Goal: Information Seeking & Learning: Learn about a topic

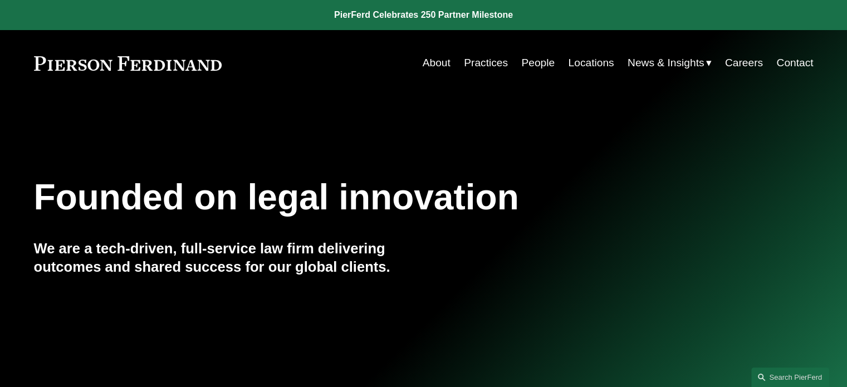
click at [537, 66] on link "People" at bounding box center [537, 62] width 33 height 21
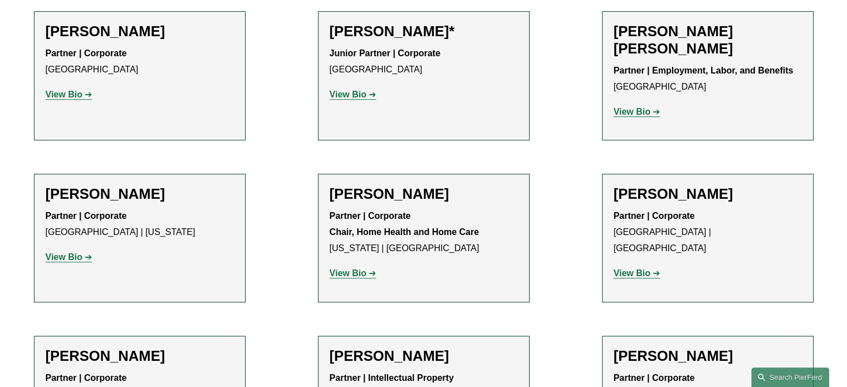
scroll to position [9718, 0]
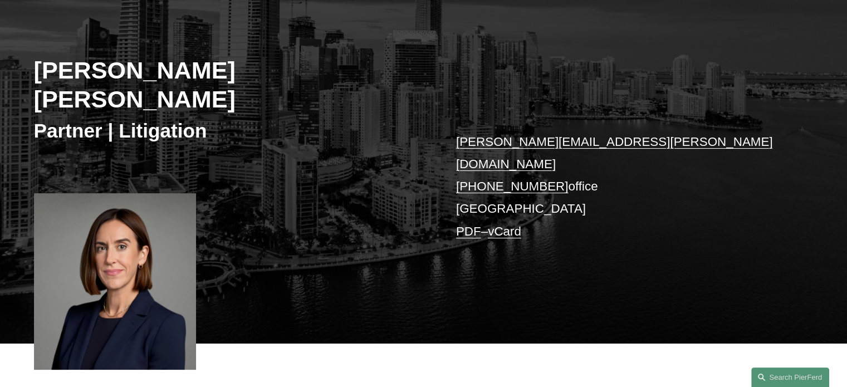
scroll to position [167, 0]
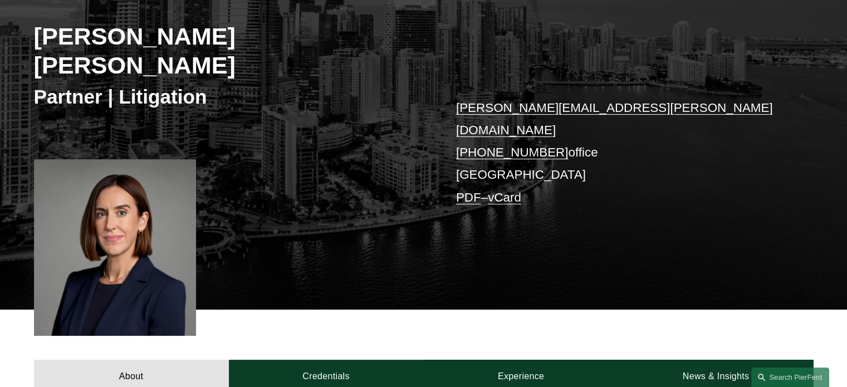
drag, startPoint x: 461, startPoint y: 180, endPoint x: 386, endPoint y: 186, distance: 75.4
click at [386, 186] on div "[PERSON_NAME] [PERSON_NAME] Partner | Litigation [PERSON_NAME][EMAIL_ADDRESS][P…" at bounding box center [423, 131] width 847 height 355
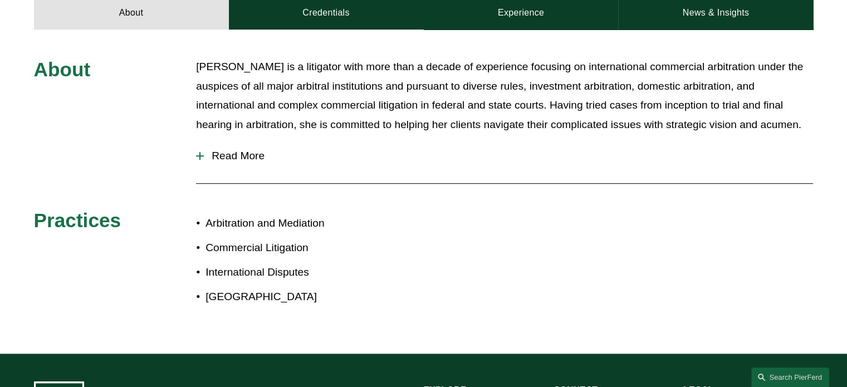
scroll to position [424, 0]
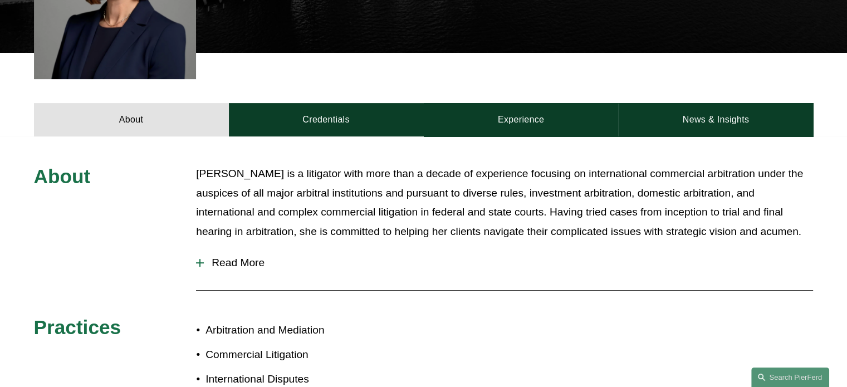
click at [243, 257] on span "Read More" at bounding box center [508, 263] width 609 height 12
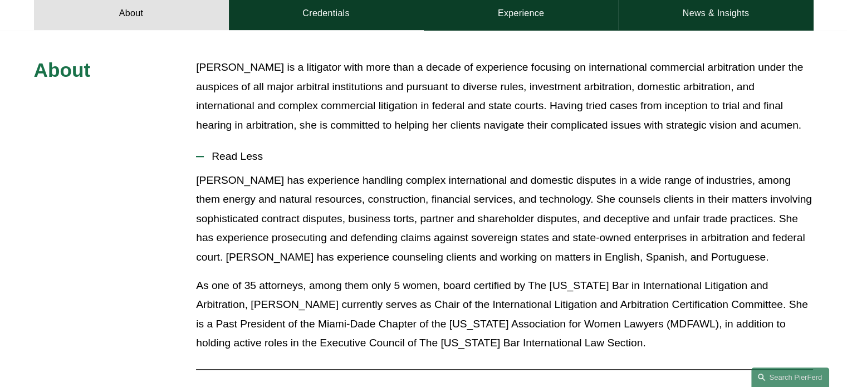
scroll to position [257, 0]
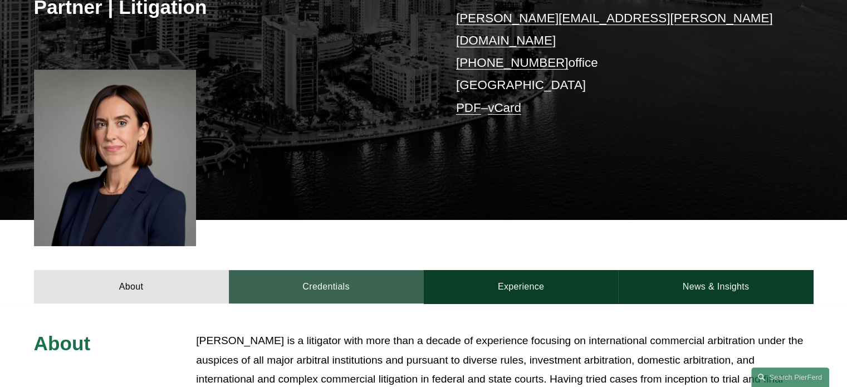
click at [336, 270] on link "Credentials" at bounding box center [326, 286] width 195 height 33
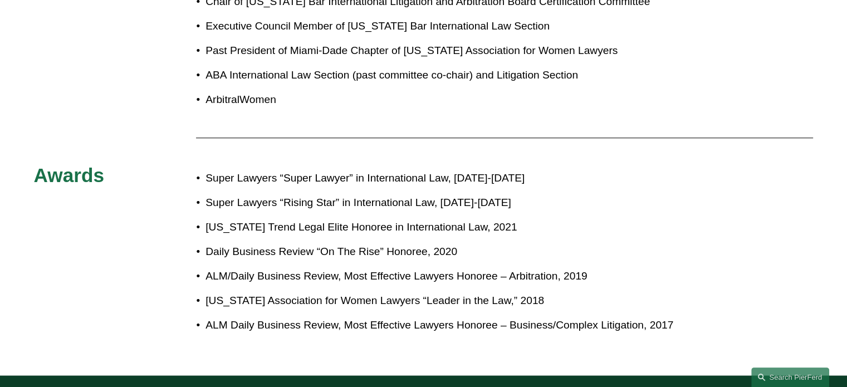
scroll to position [916, 0]
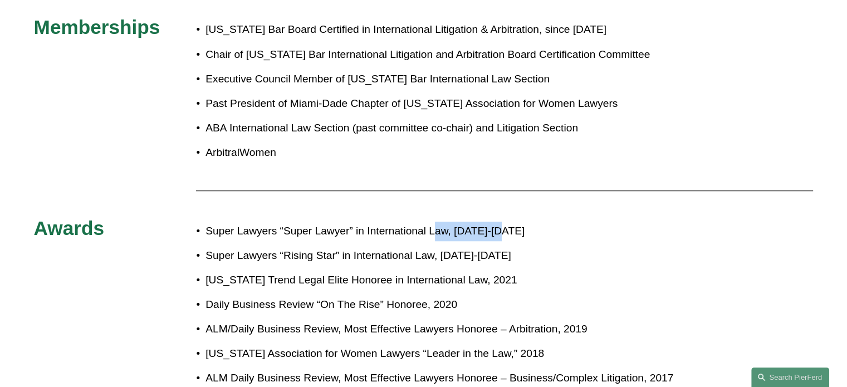
drag, startPoint x: 506, startPoint y: 169, endPoint x: 559, endPoint y: 169, distance: 52.9
click at [559, 222] on p "Super Lawyers “Super Lawyer” in International Law, [DATE]-[DATE]" at bounding box center [461, 231] width 510 height 19
click at [187, 119] on div "Admissions [US_STATE] United States Court of Appeals for the Second Circuit Uni…" at bounding box center [423, 37] width 847 height 728
